Goal: Navigation & Orientation: Understand site structure

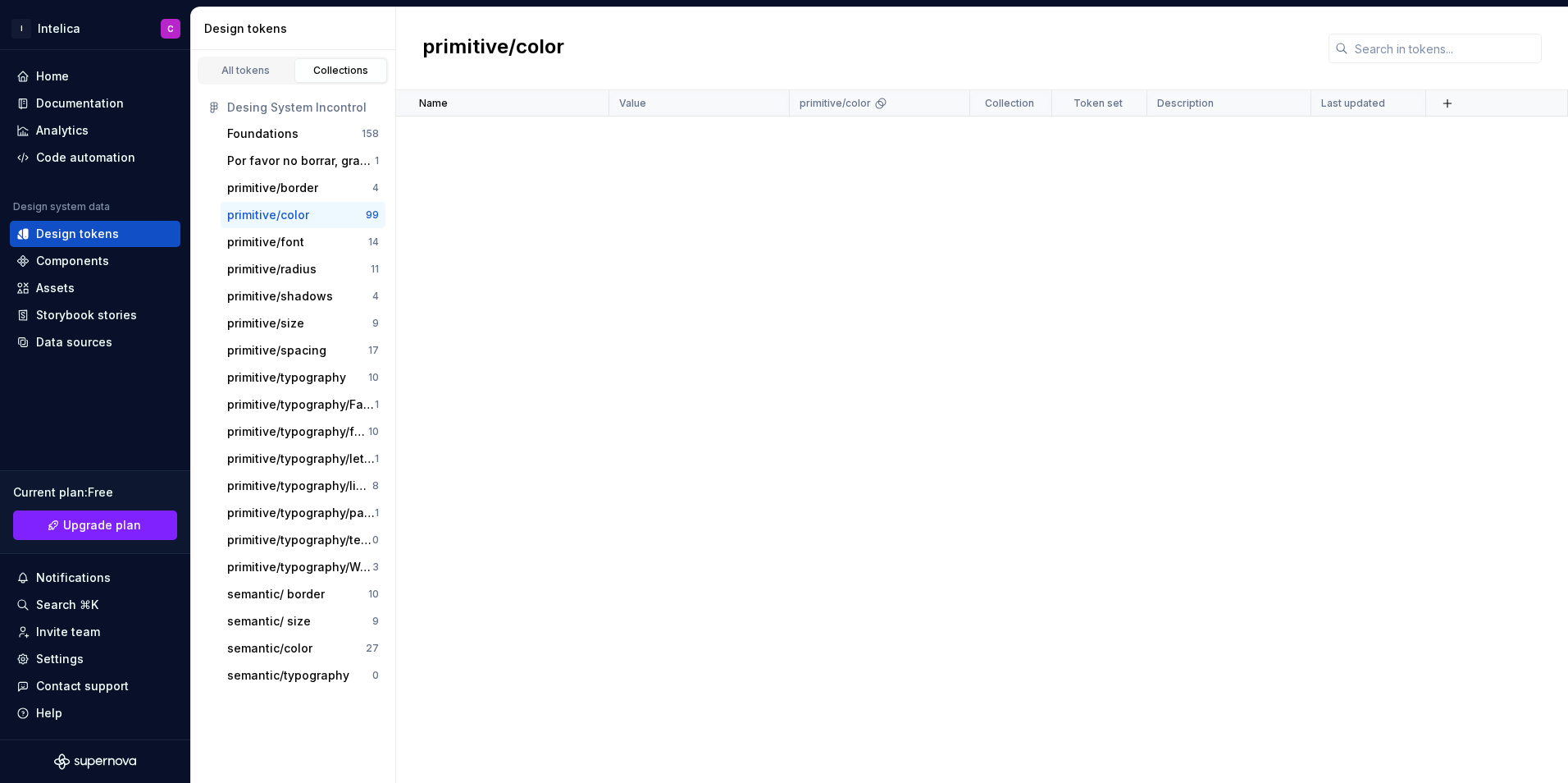
scroll to position [3498, 0]
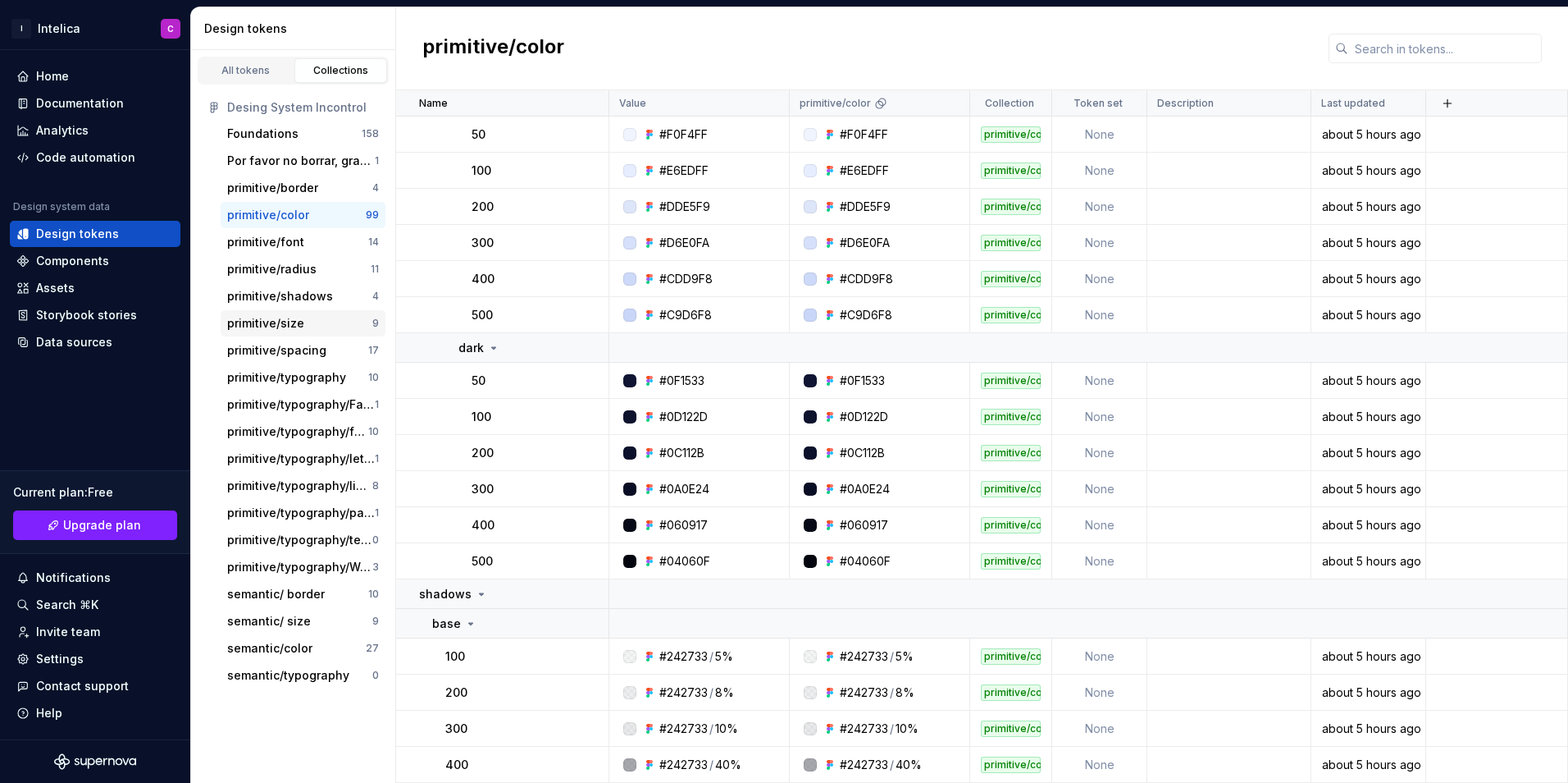
click at [294, 327] on div "primitive/size" at bounding box center [265, 324] width 77 height 17
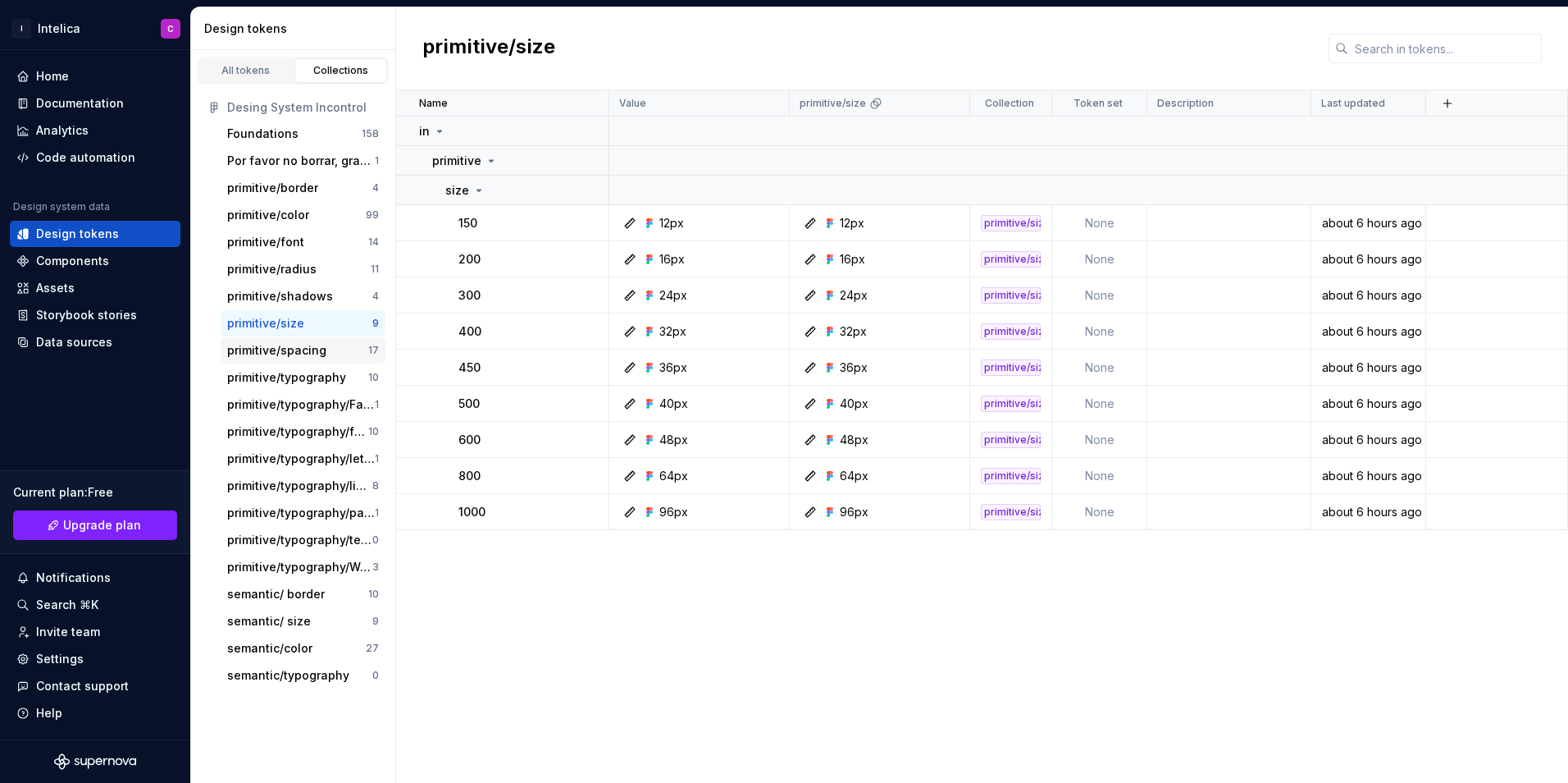
click at [275, 344] on div "primitive/spacing" at bounding box center [276, 351] width 99 height 17
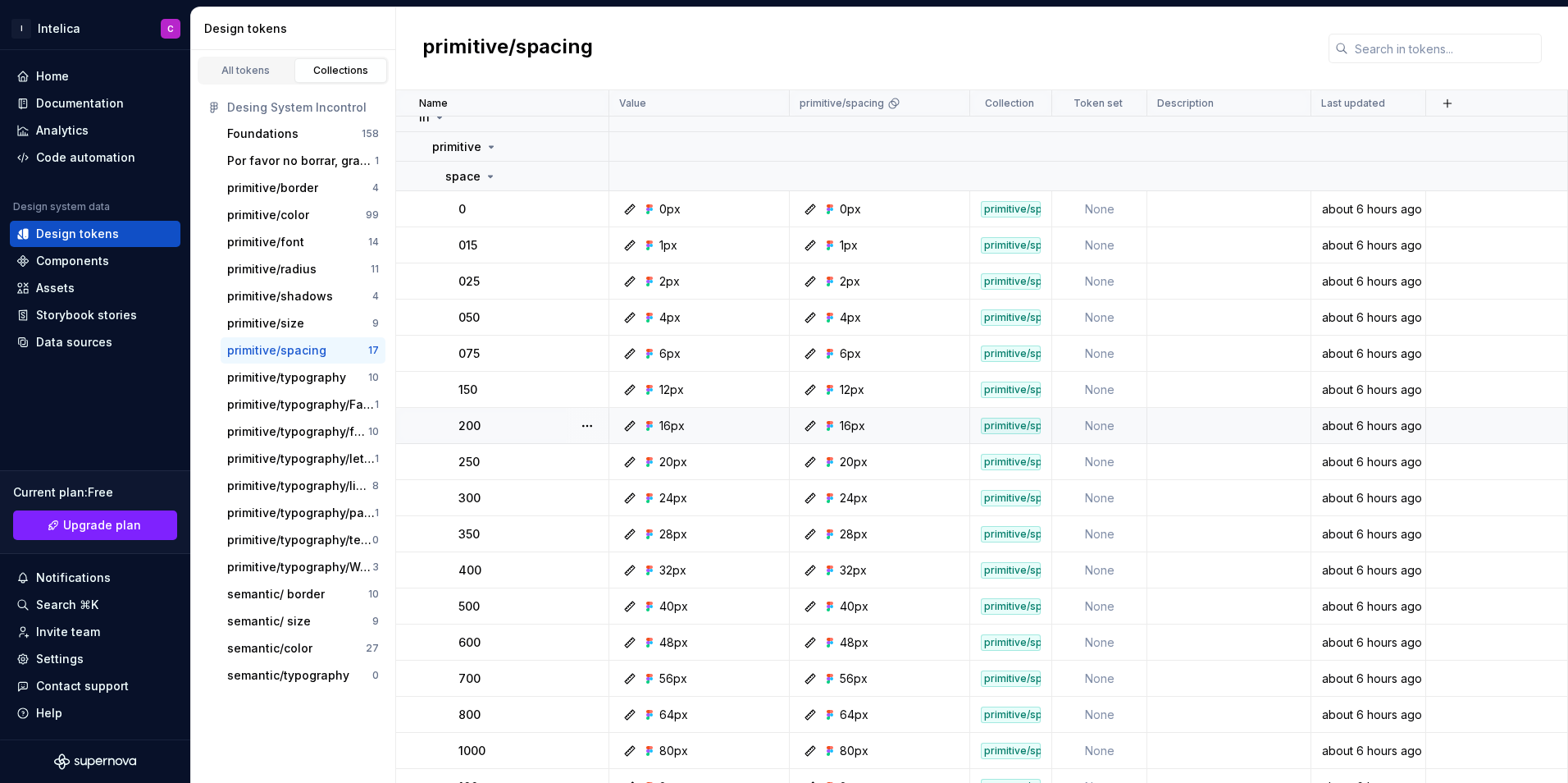
scroll to position [36, 0]
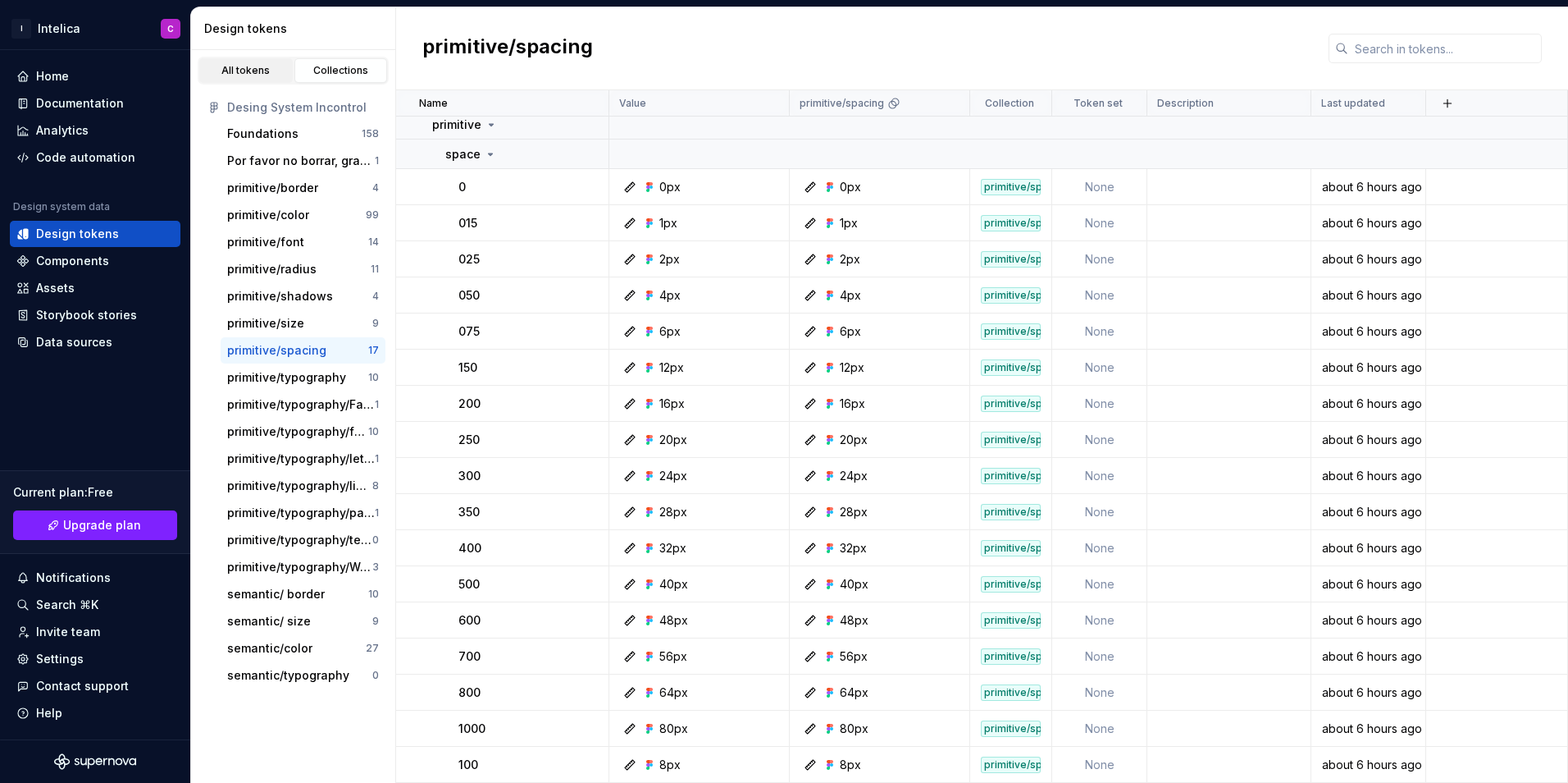
click at [247, 71] on div "All tokens" at bounding box center [246, 71] width 82 height 13
